Goal: Complete application form

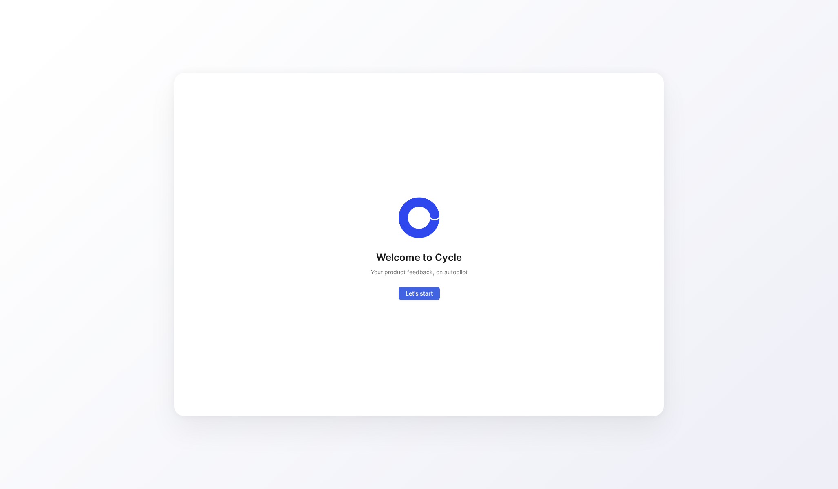
click at [418, 297] on span "Let's start" at bounding box center [419, 293] width 27 height 10
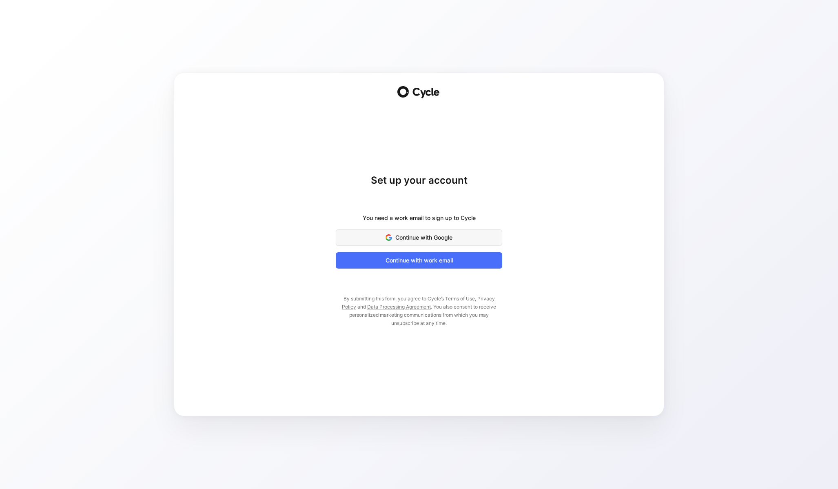
click at [433, 239] on span "Continue with Google" at bounding box center [419, 238] width 146 height 10
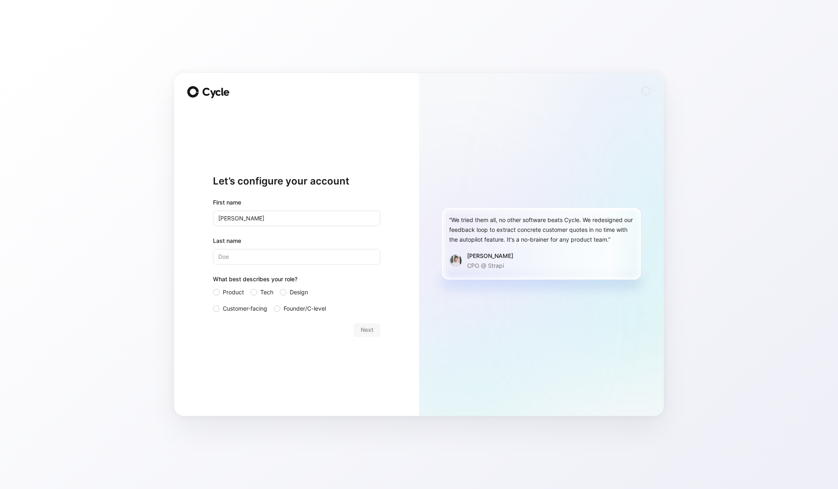
type input "[PERSON_NAME]"
type input "Wnag"
click at [258, 295] on label "Tech" at bounding box center [262, 292] width 23 height 10
click at [251, 287] on input "Tech" at bounding box center [251, 287] width 0 height 0
click at [379, 330] on button "Next" at bounding box center [367, 329] width 27 height 13
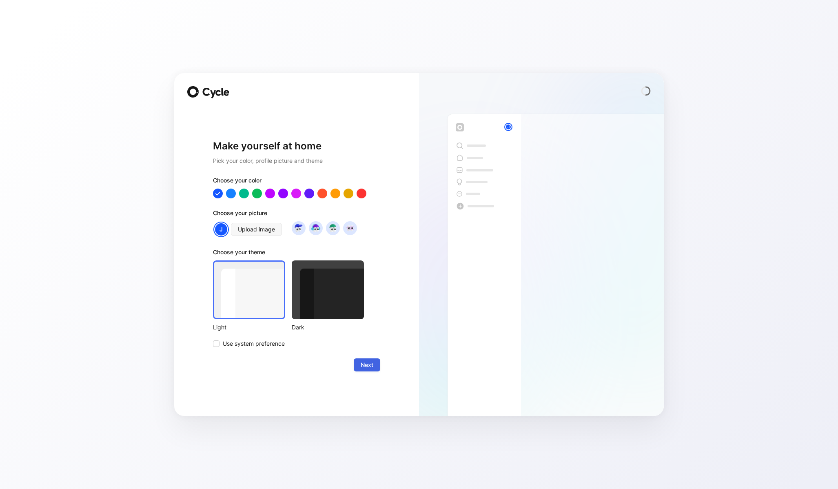
click at [362, 359] on button "Next" at bounding box center [367, 364] width 27 height 13
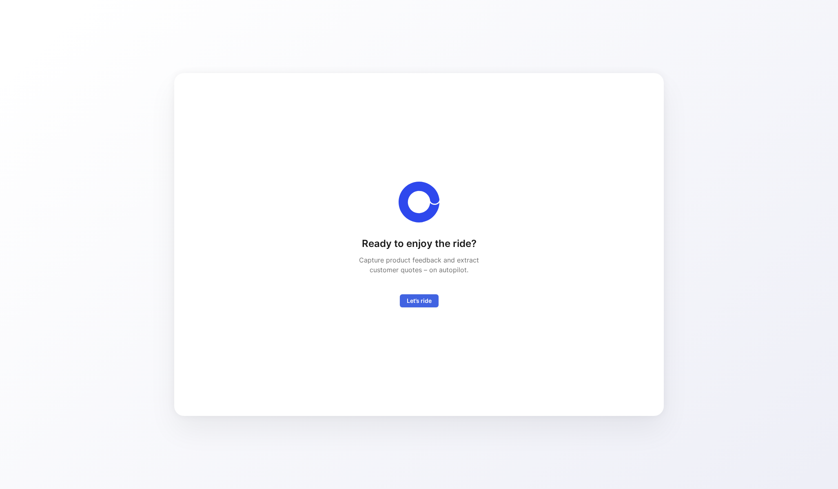
click at [424, 299] on span "Let’s ride" at bounding box center [419, 301] width 25 height 10
